Goal: Information Seeking & Learning: Learn about a topic

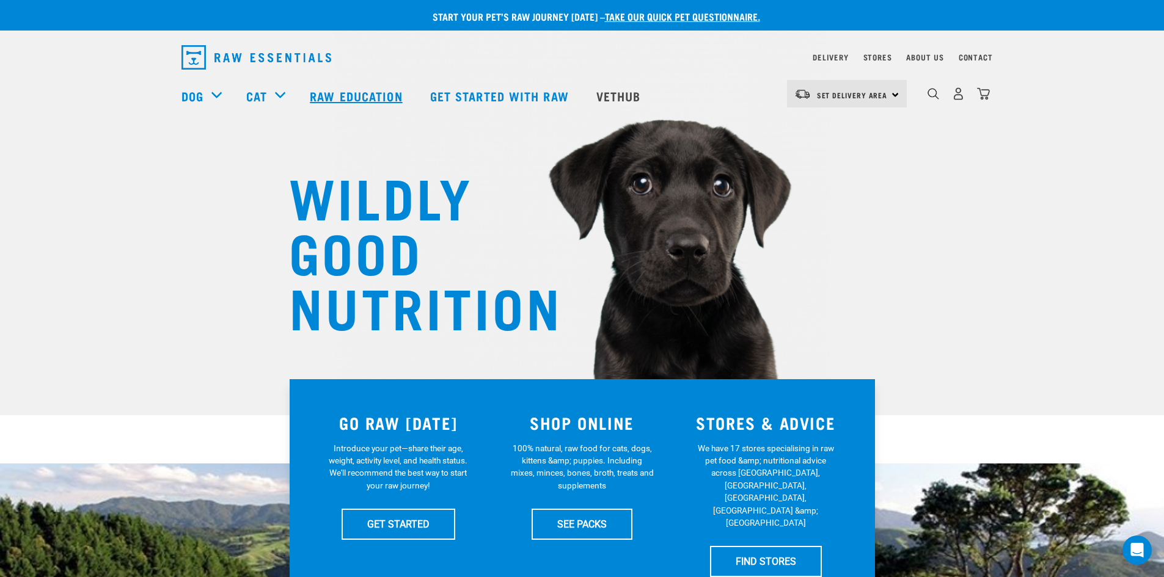
click at [346, 92] on link "Raw Education" at bounding box center [358, 95] width 120 height 49
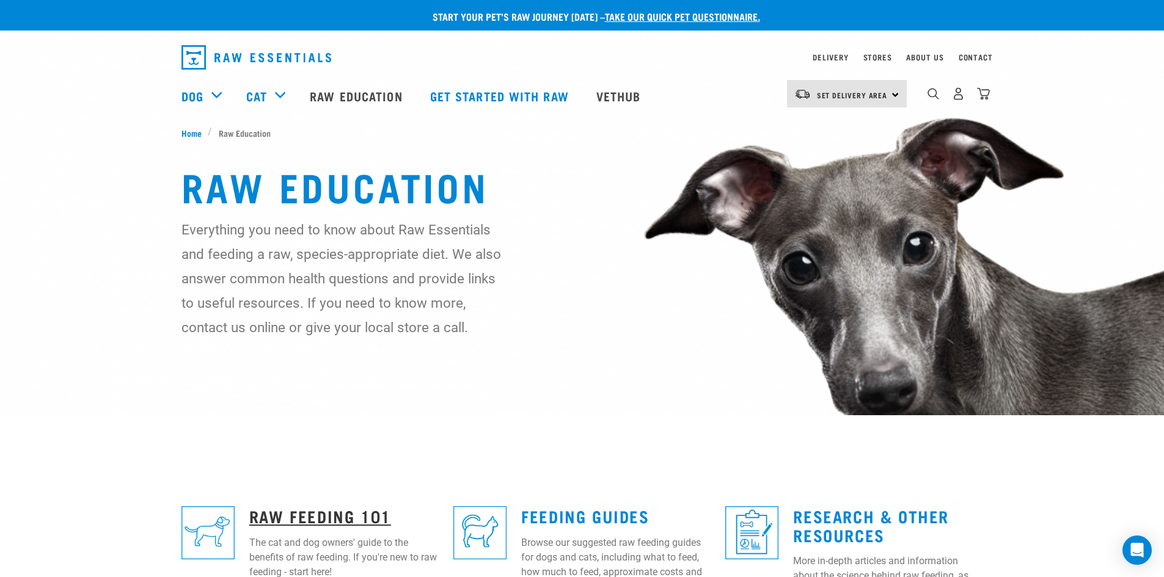
click at [345, 511] on link "Raw Feeding 101" at bounding box center [320, 515] width 142 height 9
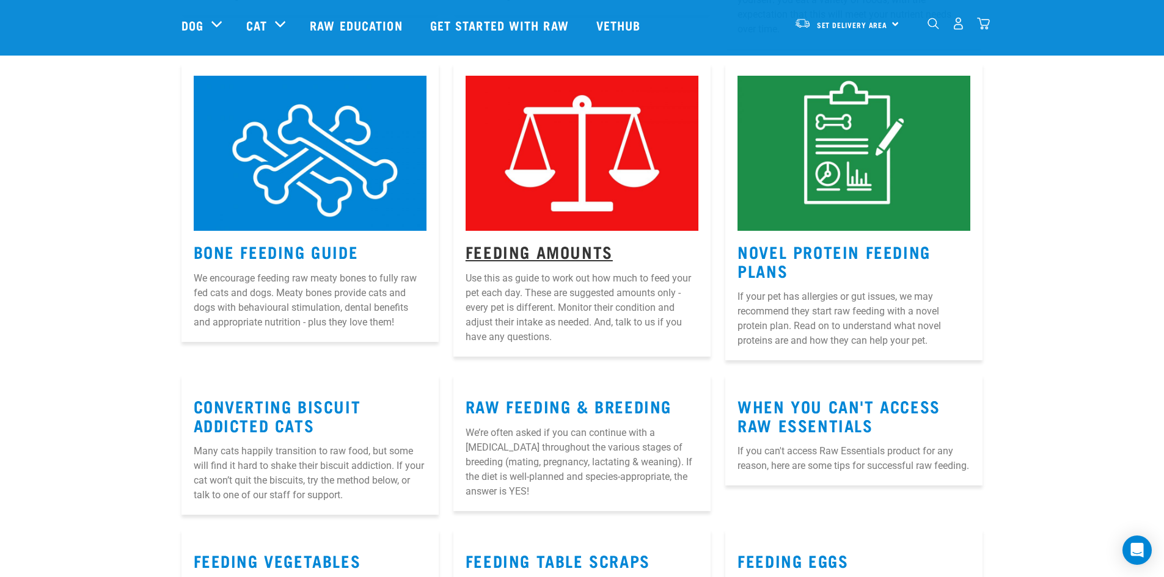
scroll to position [1159, 0]
click at [530, 246] on link "Feeding Amounts" at bounding box center [539, 250] width 147 height 9
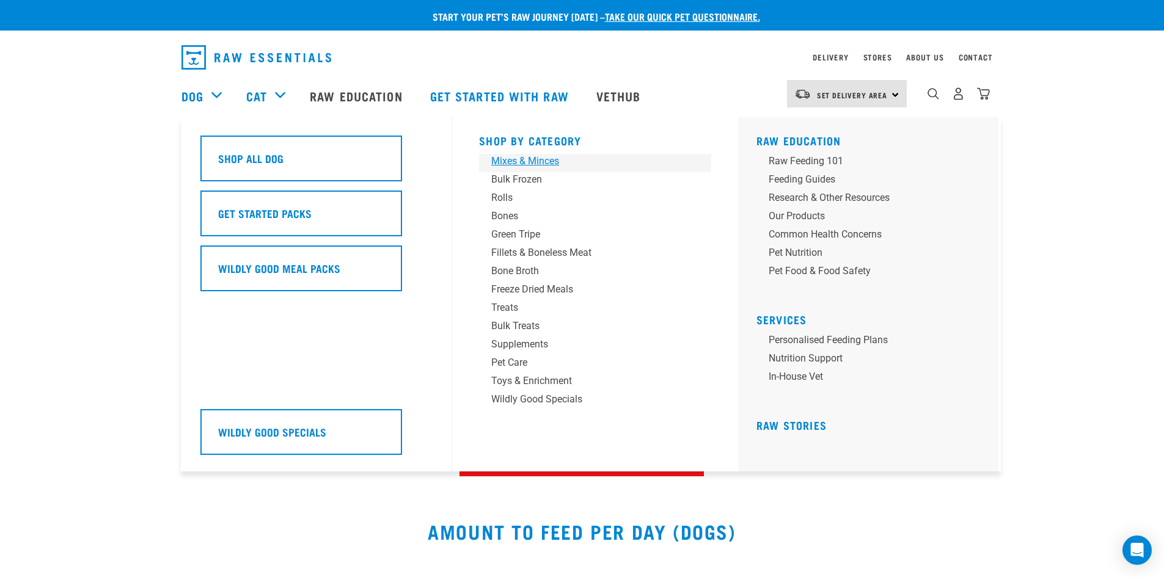
click at [549, 161] on div "Mixes & Minces" at bounding box center [586, 161] width 191 height 15
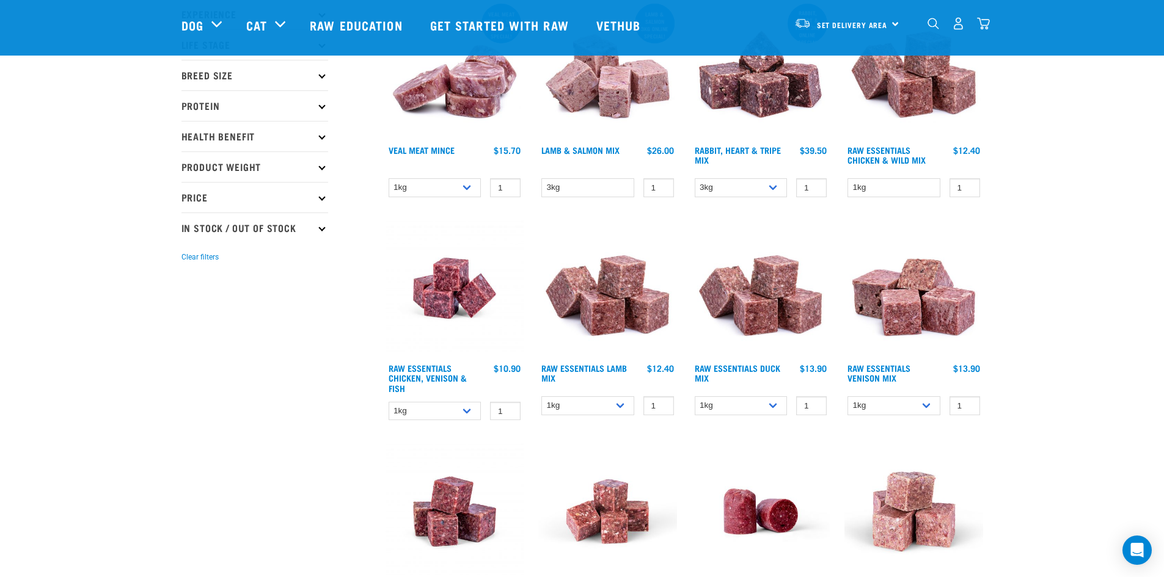
scroll to position [183, 0]
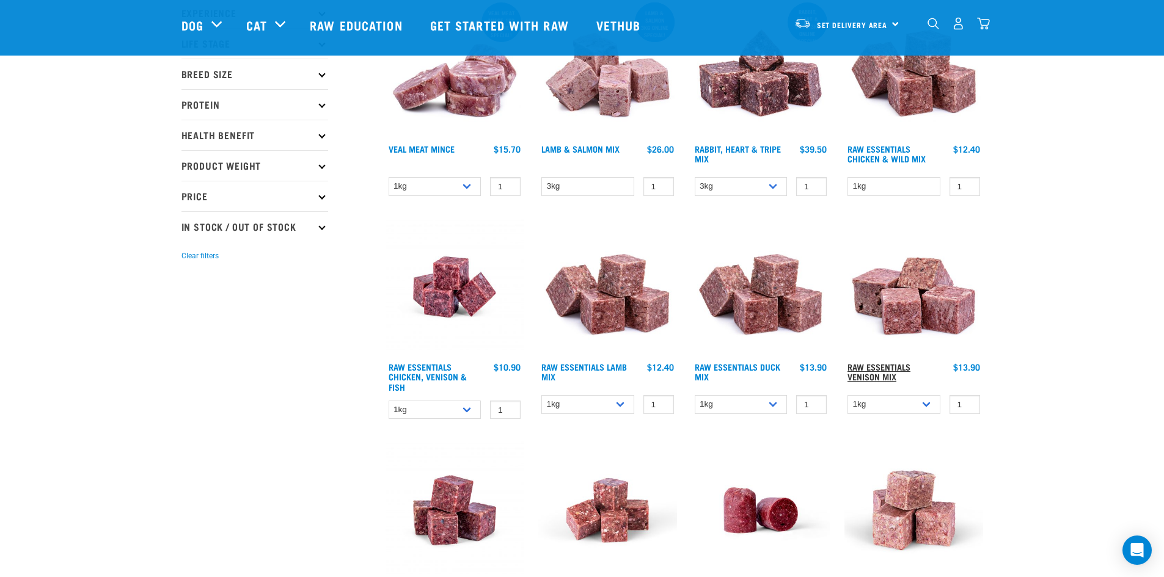
click at [894, 373] on link "Raw Essentials Venison Mix" at bounding box center [878, 372] width 63 height 14
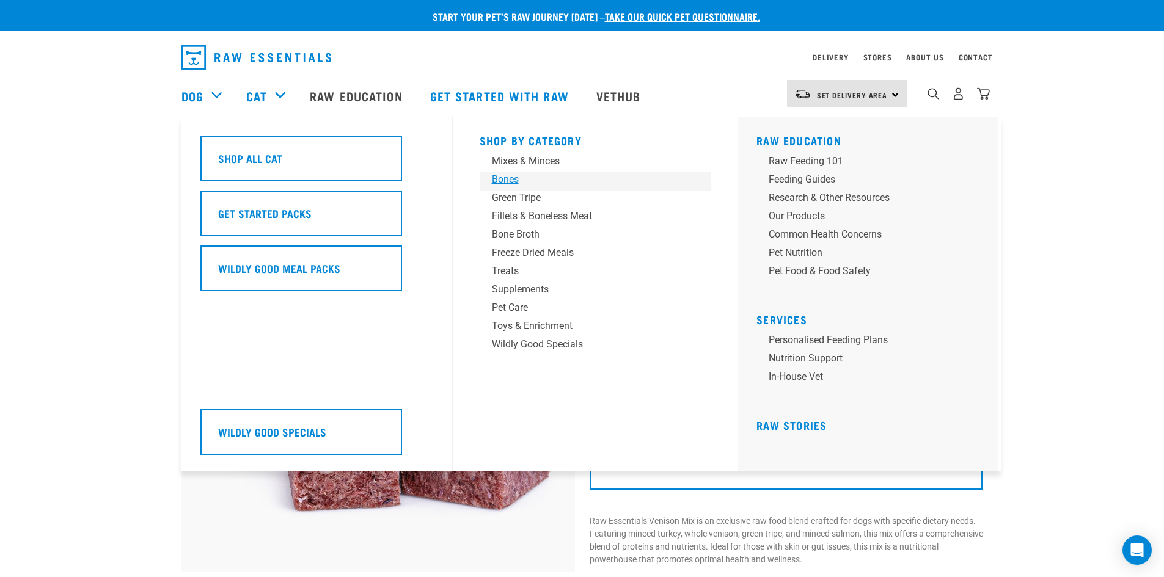
click at [500, 176] on div "Bones" at bounding box center [587, 179] width 191 height 15
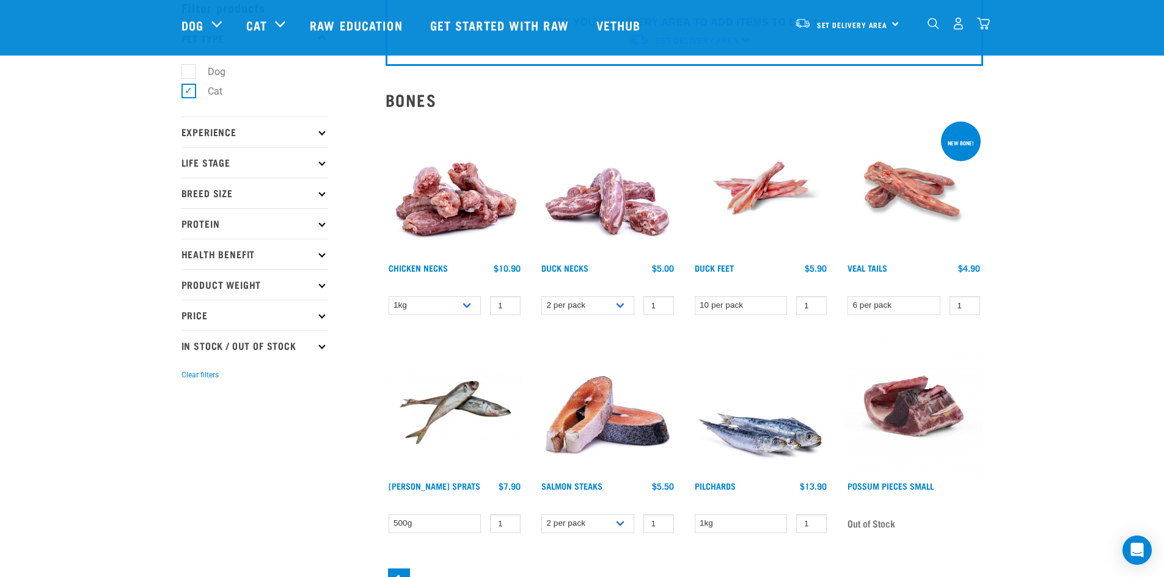
scroll to position [62, 0]
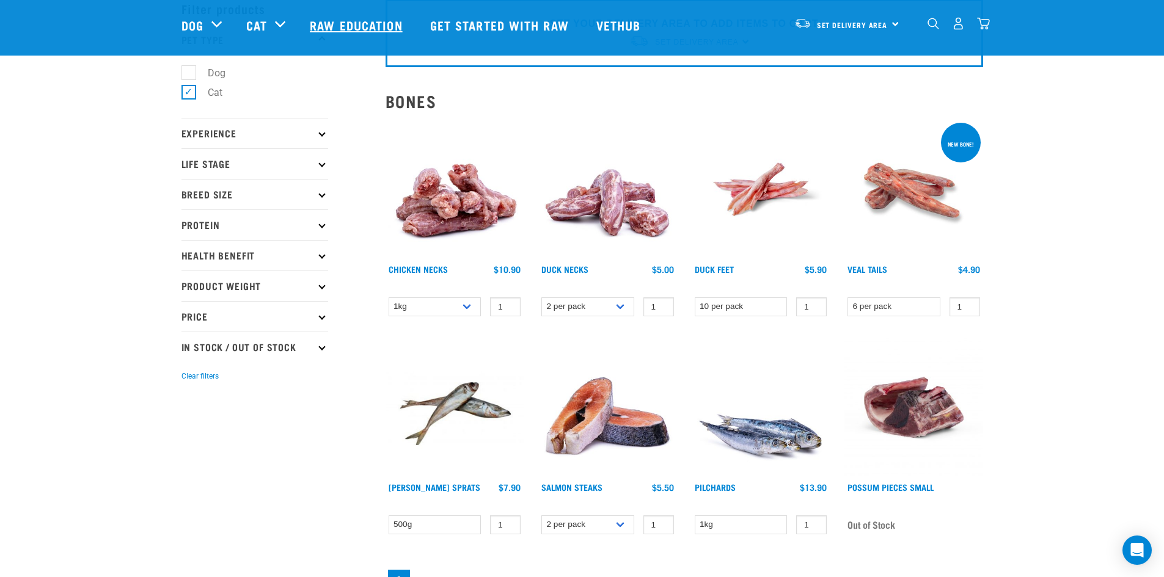
click at [367, 26] on link "Raw Education" at bounding box center [358, 25] width 120 height 49
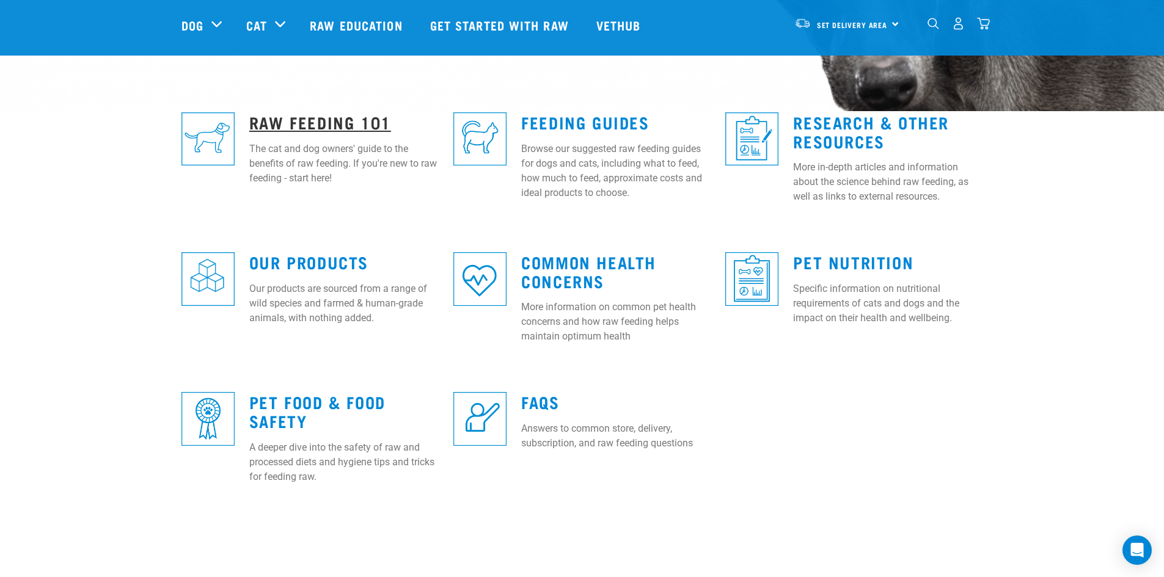
scroll to position [305, 0]
click at [297, 125] on link "Raw Feeding 101" at bounding box center [320, 121] width 142 height 9
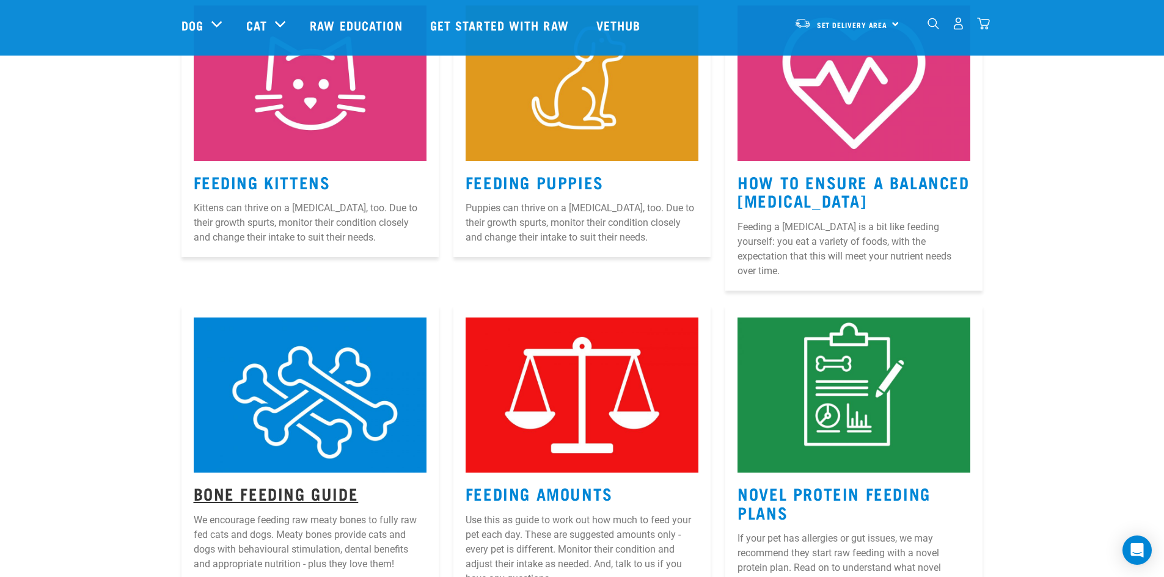
scroll to position [916, 0]
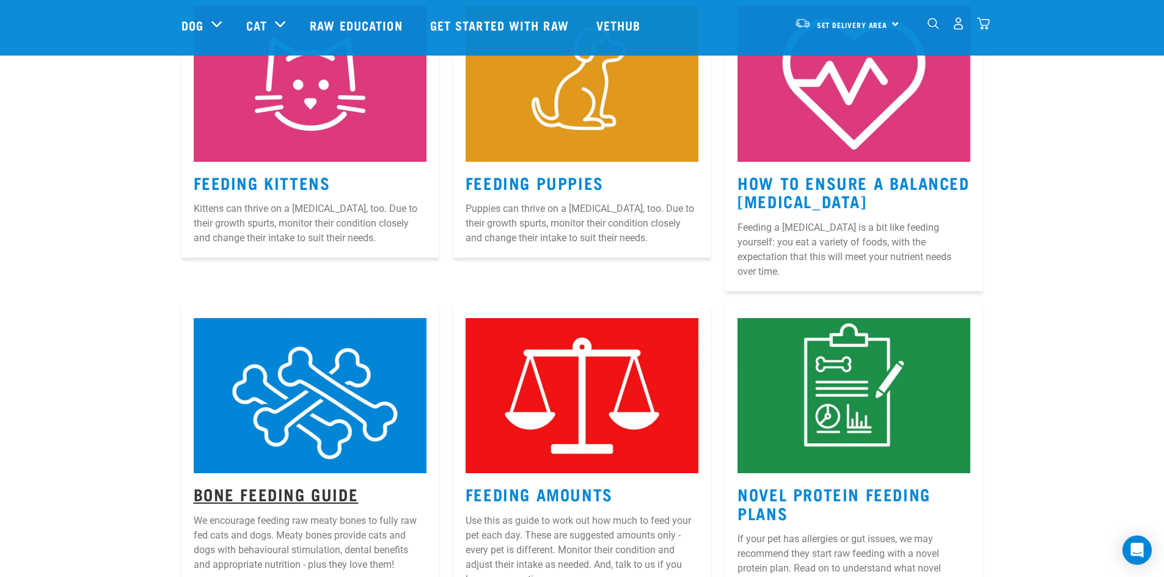
click at [277, 489] on link "Bone Feeding Guide" at bounding box center [276, 493] width 165 height 9
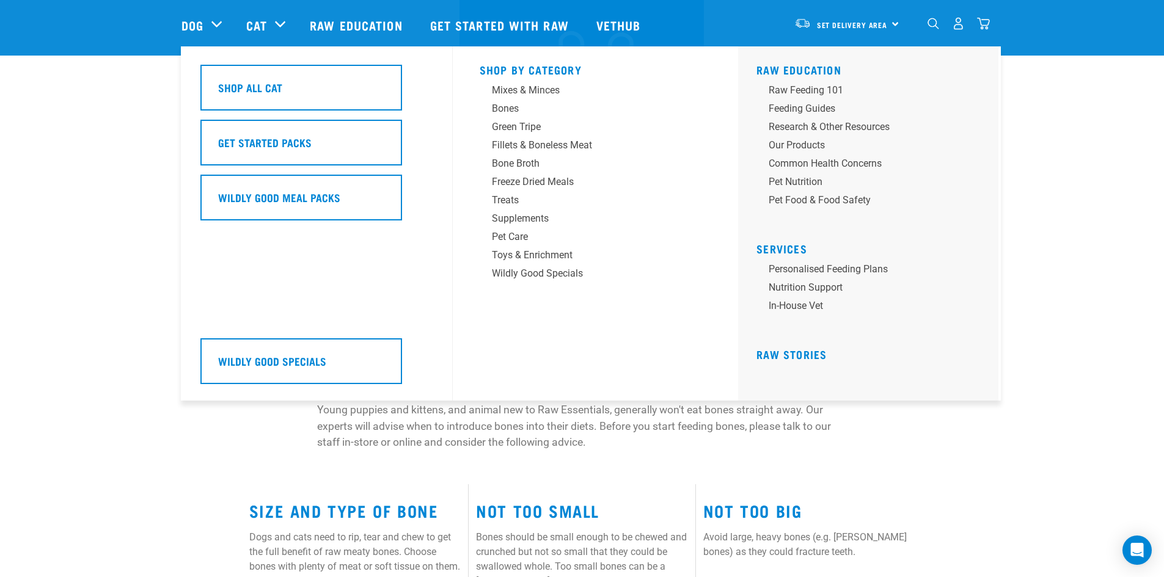
scroll to position [183, 0]
click at [517, 311] on div "Toys & Enrichment" at bounding box center [586, 310] width 191 height 15
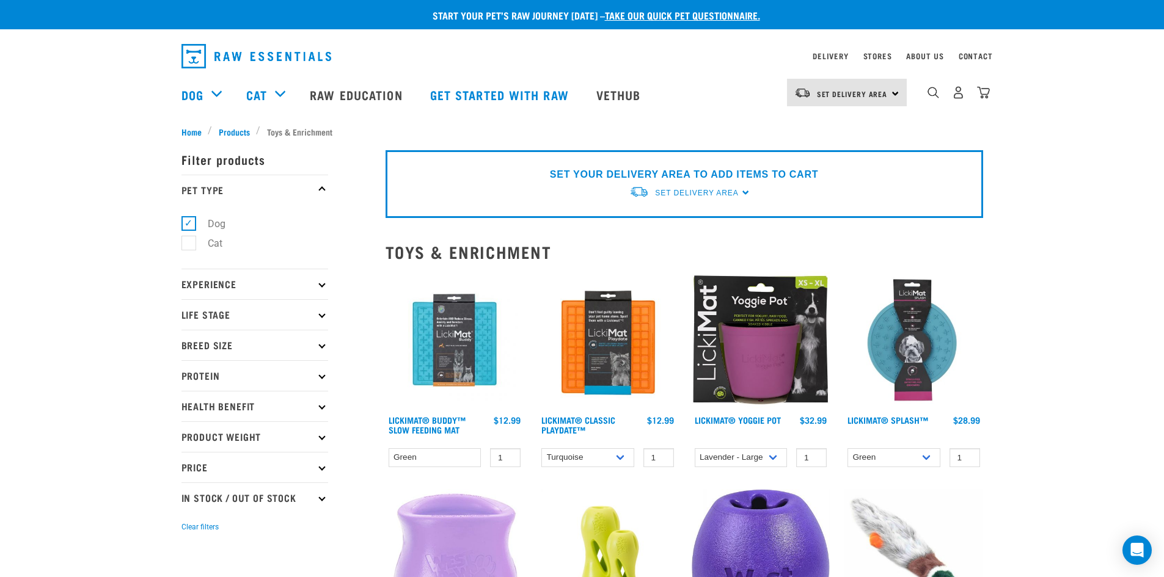
scroll to position [1, 0]
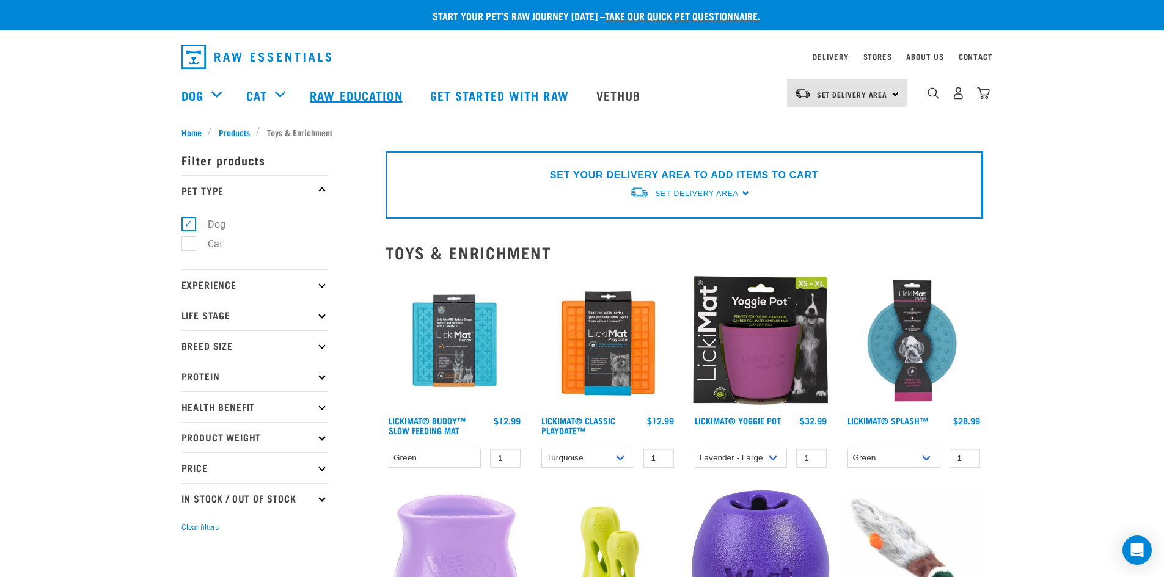
click at [331, 96] on link "Raw Education" at bounding box center [358, 95] width 120 height 49
